Goal: Task Accomplishment & Management: Complete application form

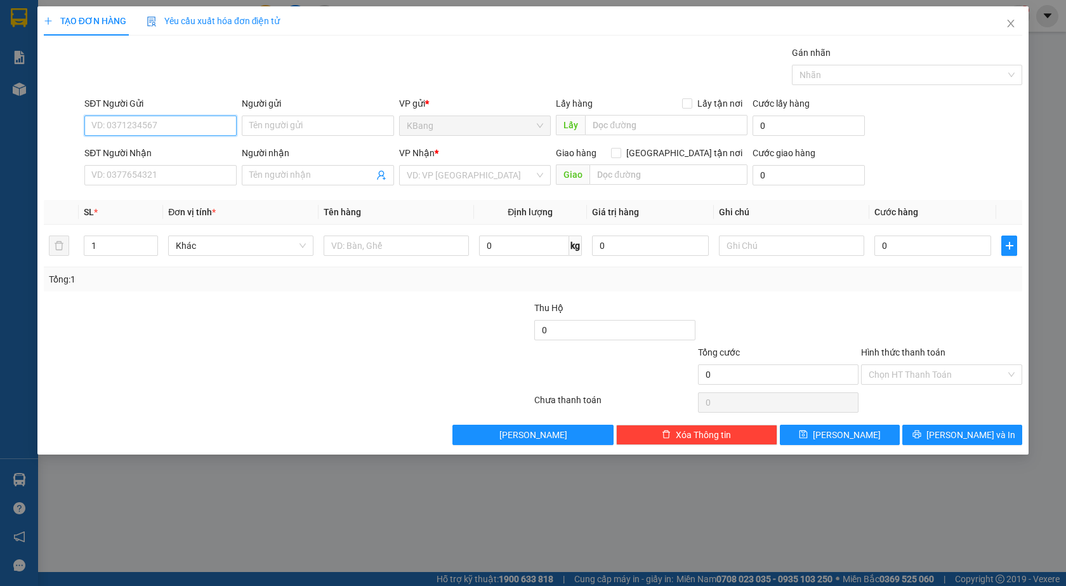
drag, startPoint x: 155, startPoint y: 127, endPoint x: 378, endPoint y: 62, distance: 231.5
click at [163, 124] on input "SĐT Người Gửi" at bounding box center [160, 125] width 152 height 20
click at [136, 170] on div "0976961344 - [PERSON_NAME]" at bounding box center [160, 171] width 137 height 14
type input "0976961344"
type input "Chị Lý"
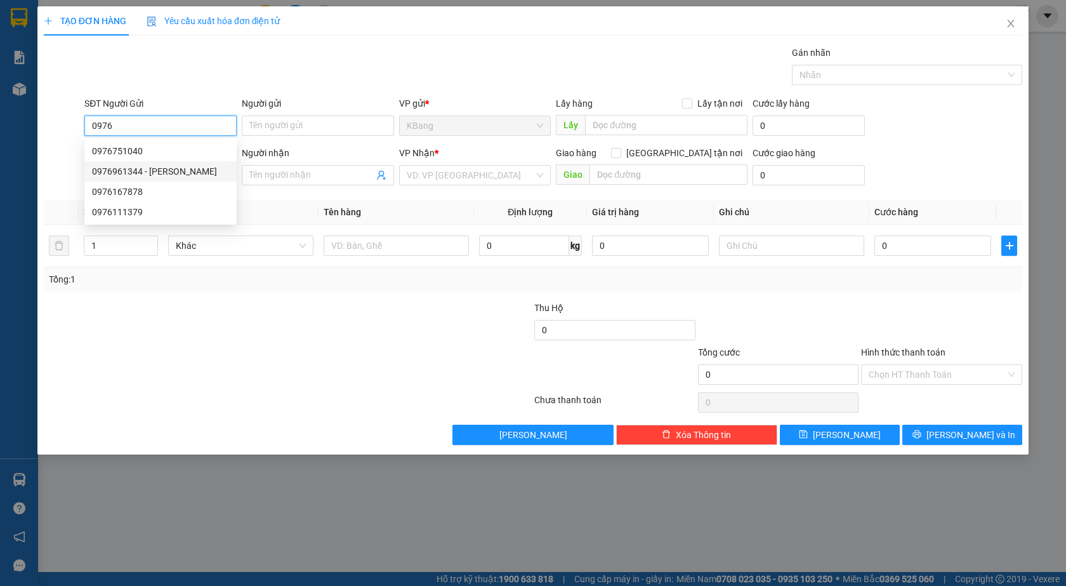
type input "0333044911"
type input "phú"
type input "0976961344"
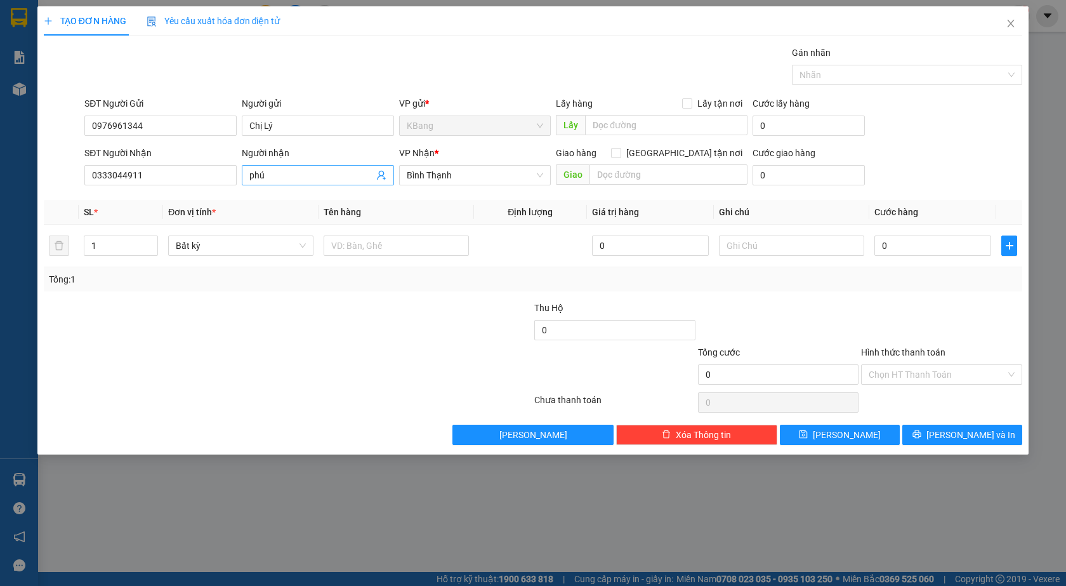
click at [379, 175] on icon "user-add" at bounding box center [381, 176] width 8 height 10
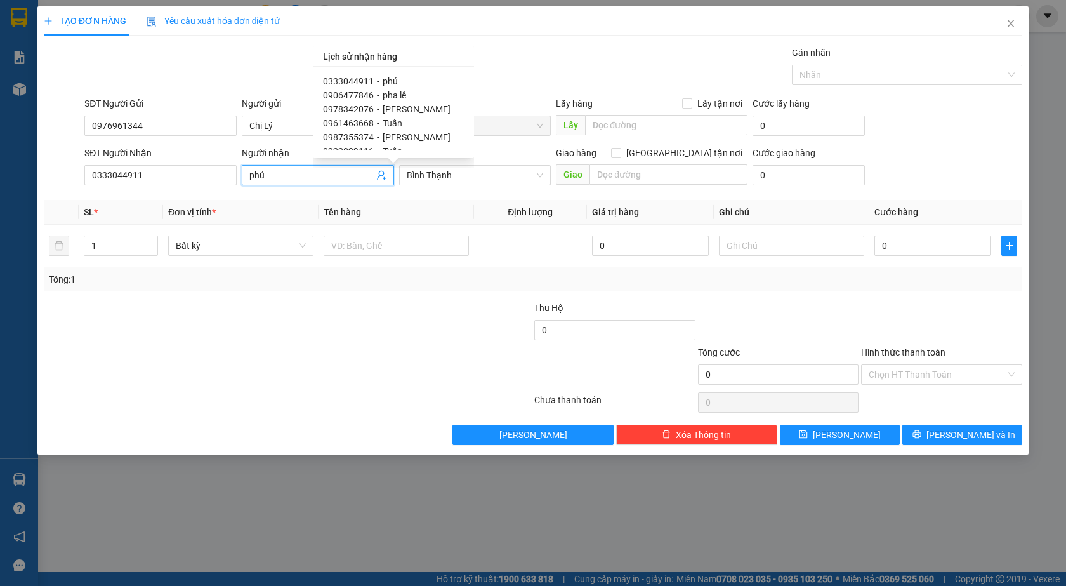
click at [362, 96] on span "0906477846" at bounding box center [348, 95] width 51 height 10
type input "0906477846"
type input "pha lê"
checkbox input "true"
type input "cổng chào bd"
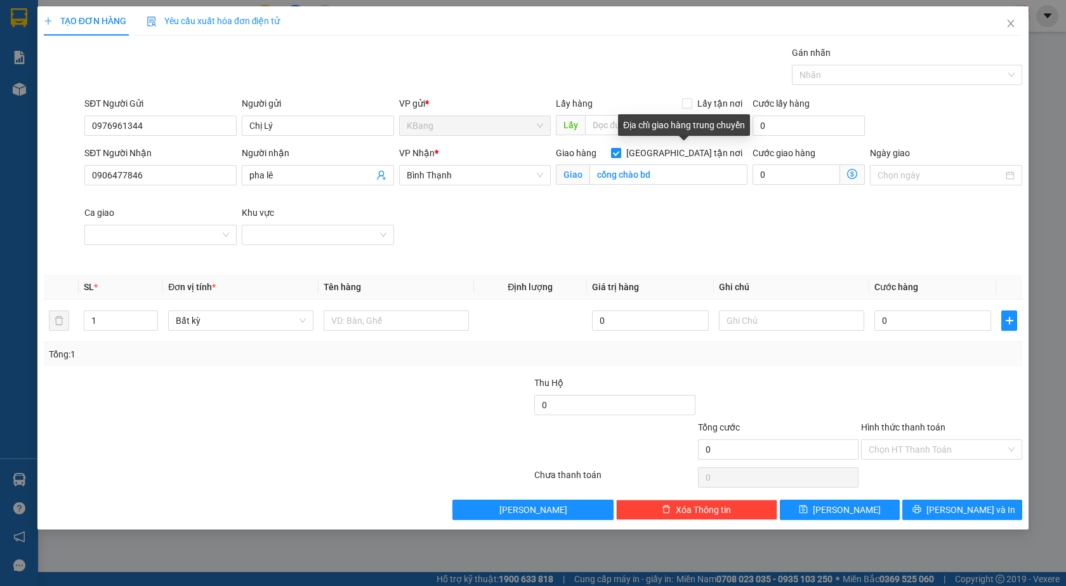
click at [620, 152] on input "[GEOGRAPHIC_DATA] tận nơi" at bounding box center [615, 152] width 9 height 9
checkbox input "false"
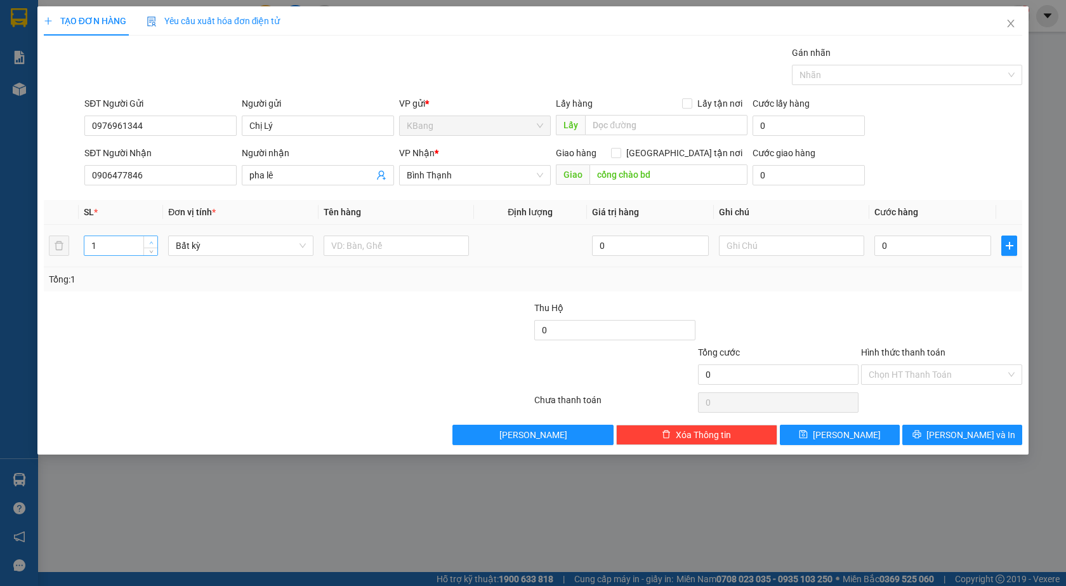
type input "2"
click at [150, 241] on icon "up" at bounding box center [151, 243] width 4 height 4
drag, startPoint x: 363, startPoint y: 246, endPoint x: 367, endPoint y: 402, distance: 156.2
click at [363, 250] on input "text" at bounding box center [396, 245] width 145 height 20
type input "2 bao"
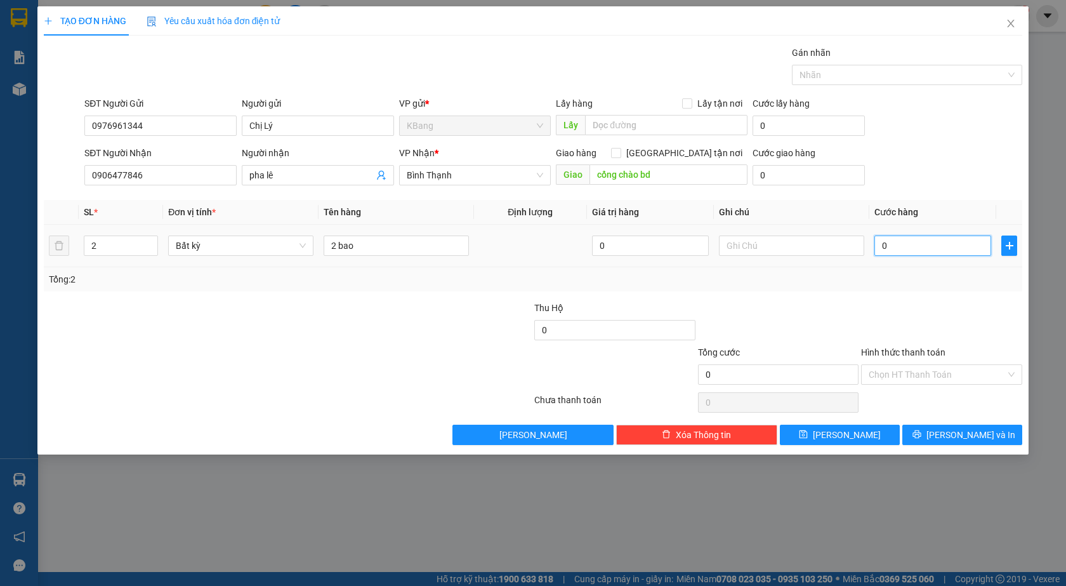
drag, startPoint x: 891, startPoint y: 241, endPoint x: 843, endPoint y: 326, distance: 96.9
click at [890, 243] on input "0" at bounding box center [932, 245] width 117 height 20
type input "1"
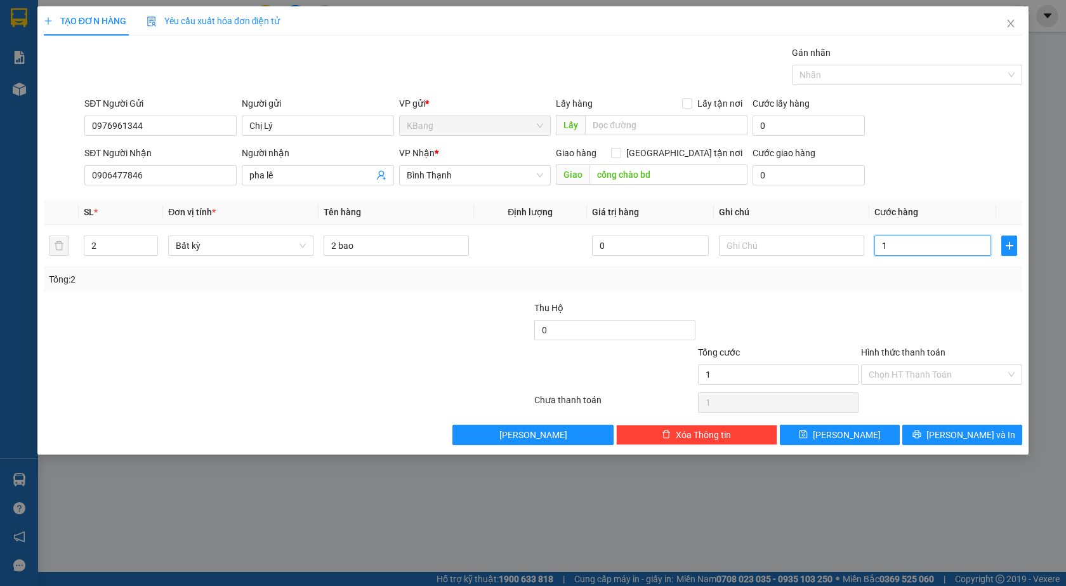
type input "10"
type input "100"
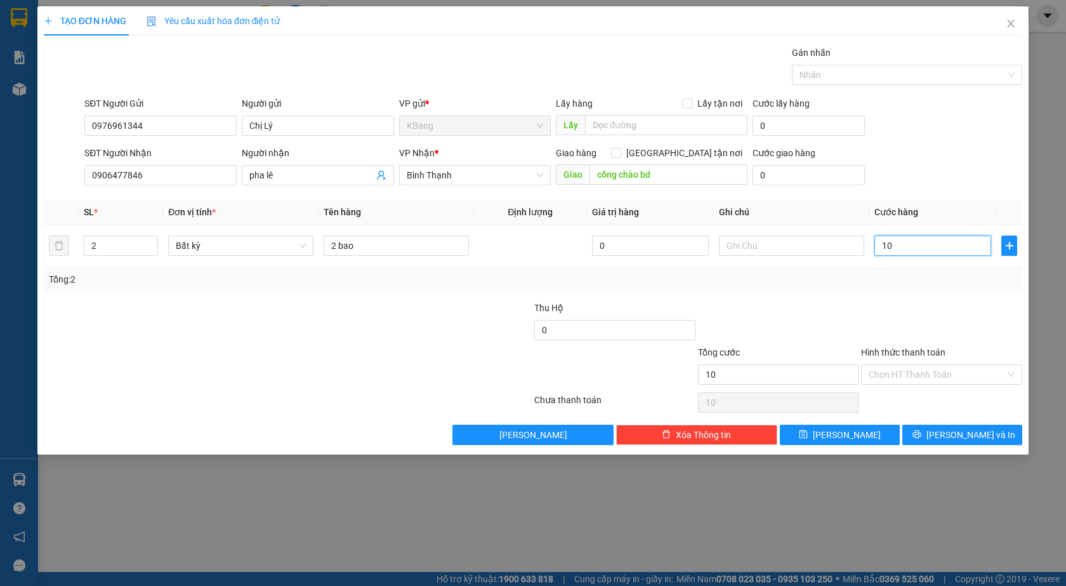
type input "100"
type input "1.000"
type input "10.000"
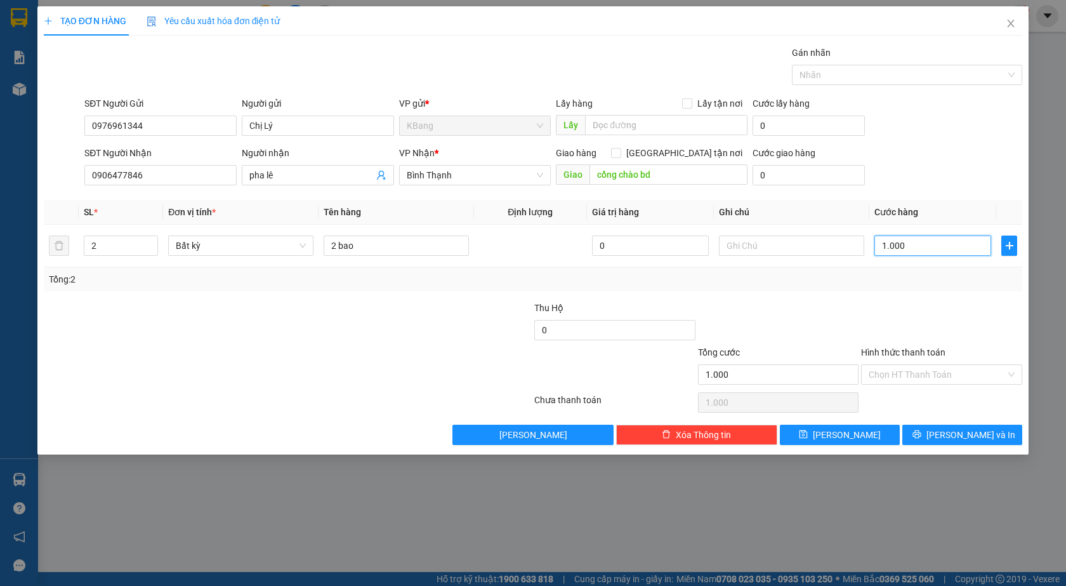
type input "10.000"
type input "100.000"
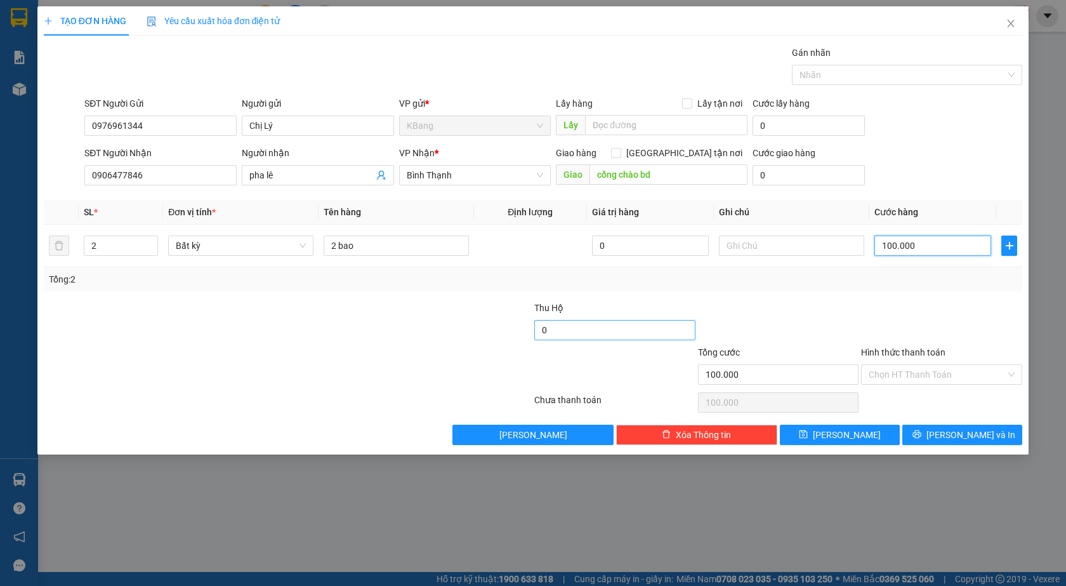
type input "100.000"
drag, startPoint x: 551, startPoint y: 331, endPoint x: 621, endPoint y: 273, distance: 90.6
click at [551, 330] on input "0" at bounding box center [614, 330] width 161 height 20
type input "1.120.000"
click at [961, 437] on span "[PERSON_NAME] và In" at bounding box center [970, 435] width 89 height 14
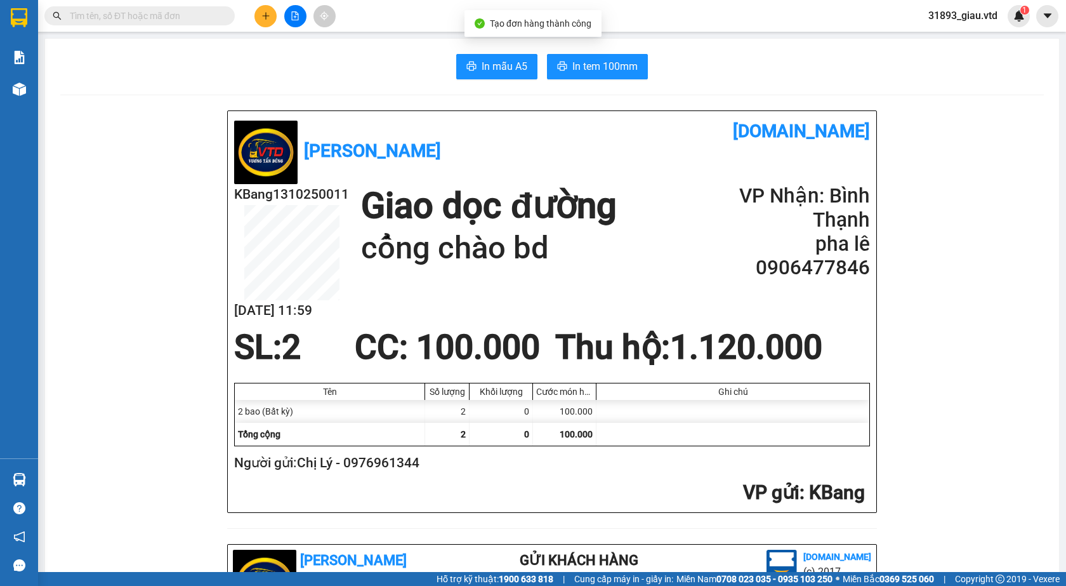
click at [577, 65] on span "In tem 100mm" at bounding box center [604, 66] width 65 height 16
click at [128, 15] on input "text" at bounding box center [145, 16] width 150 height 14
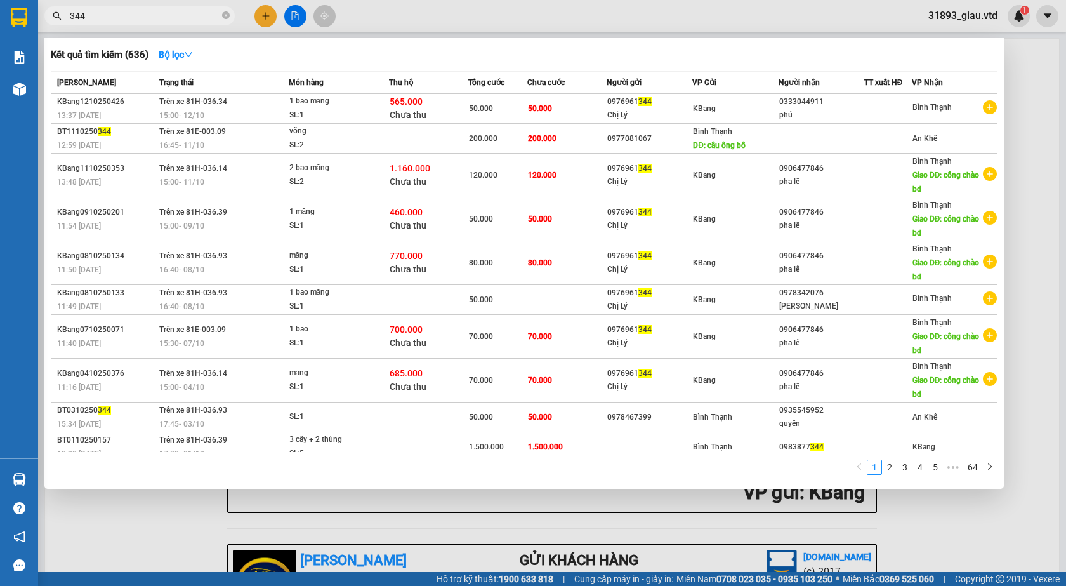
type input "344"
